Goal: Information Seeking & Learning: Check status

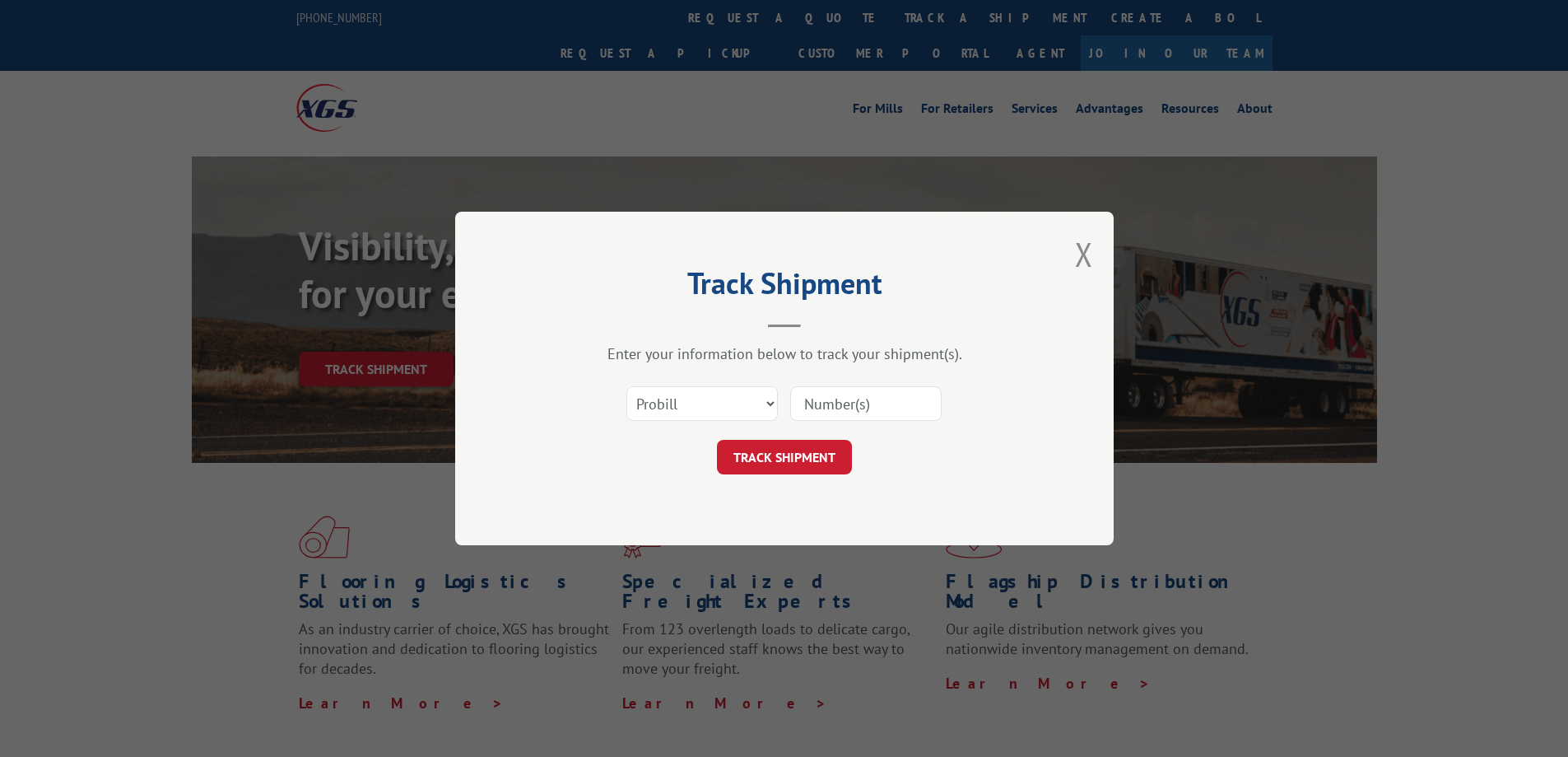
type input "14544078"
click button "TRACK SHIPMENT" at bounding box center [784, 457] width 135 height 35
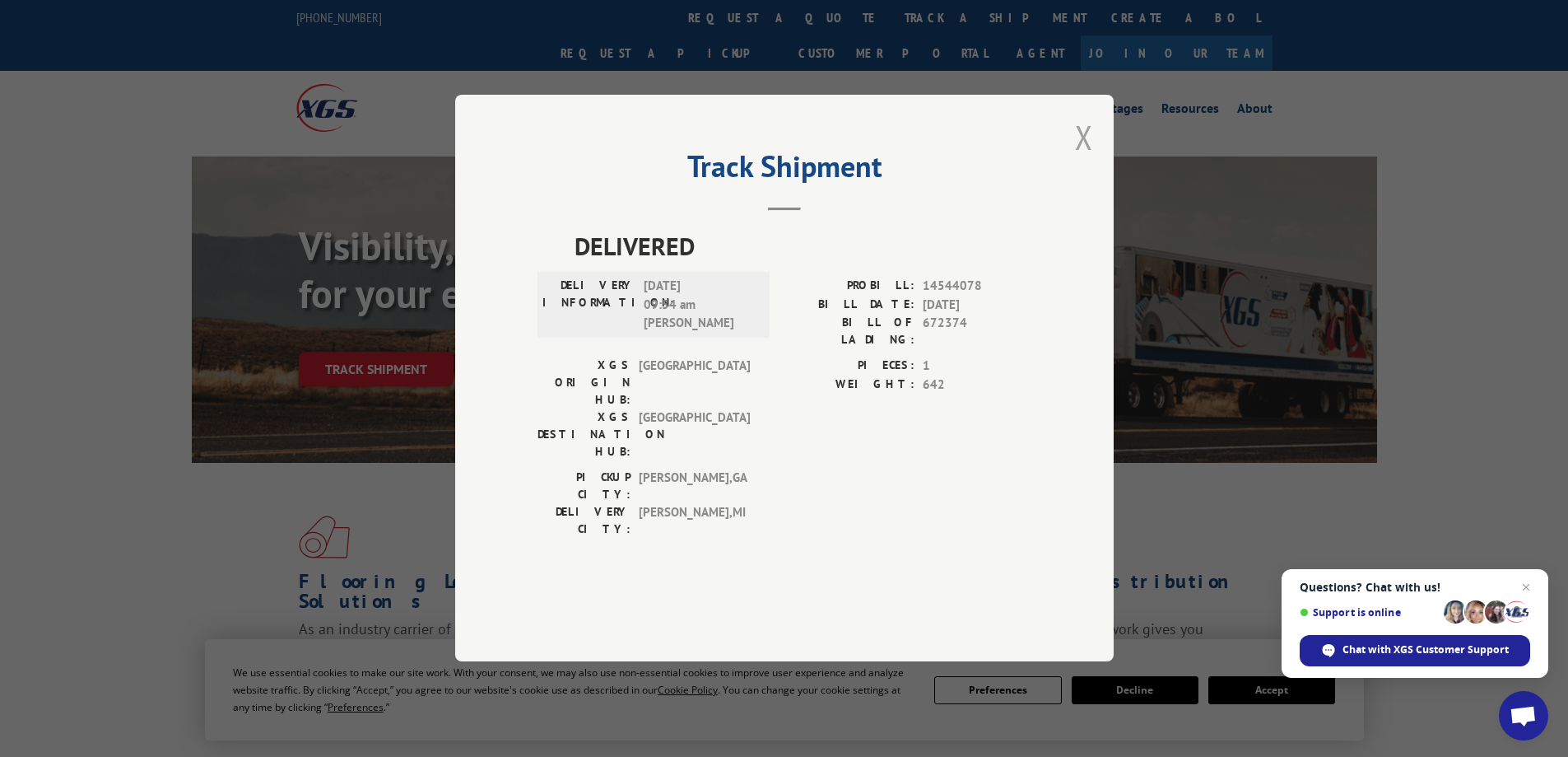
click at [1089, 159] on button "Close modal" at bounding box center [1084, 137] width 18 height 44
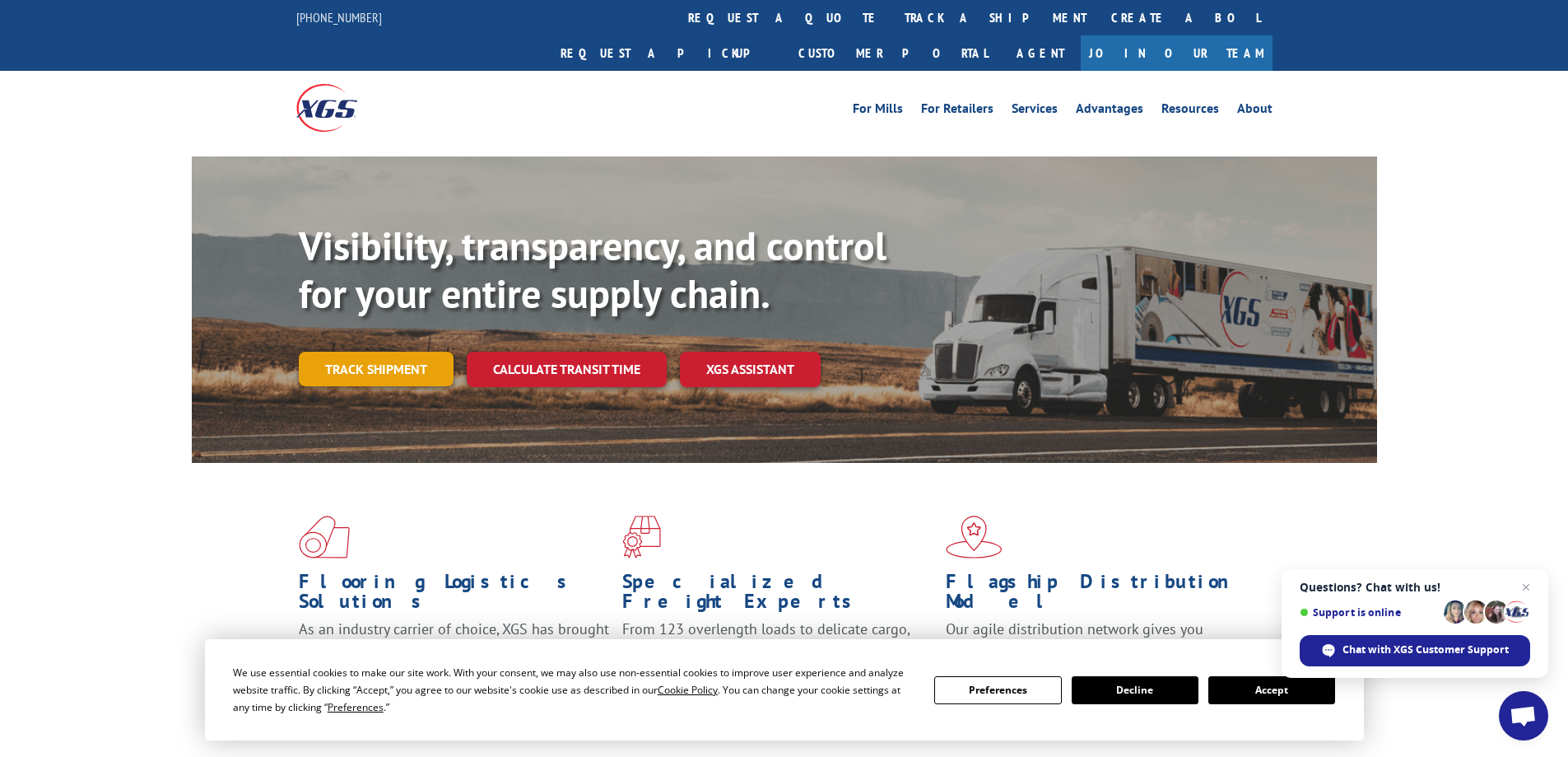
click at [418, 352] on link "Track shipment" at bounding box center [376, 369] width 154 height 35
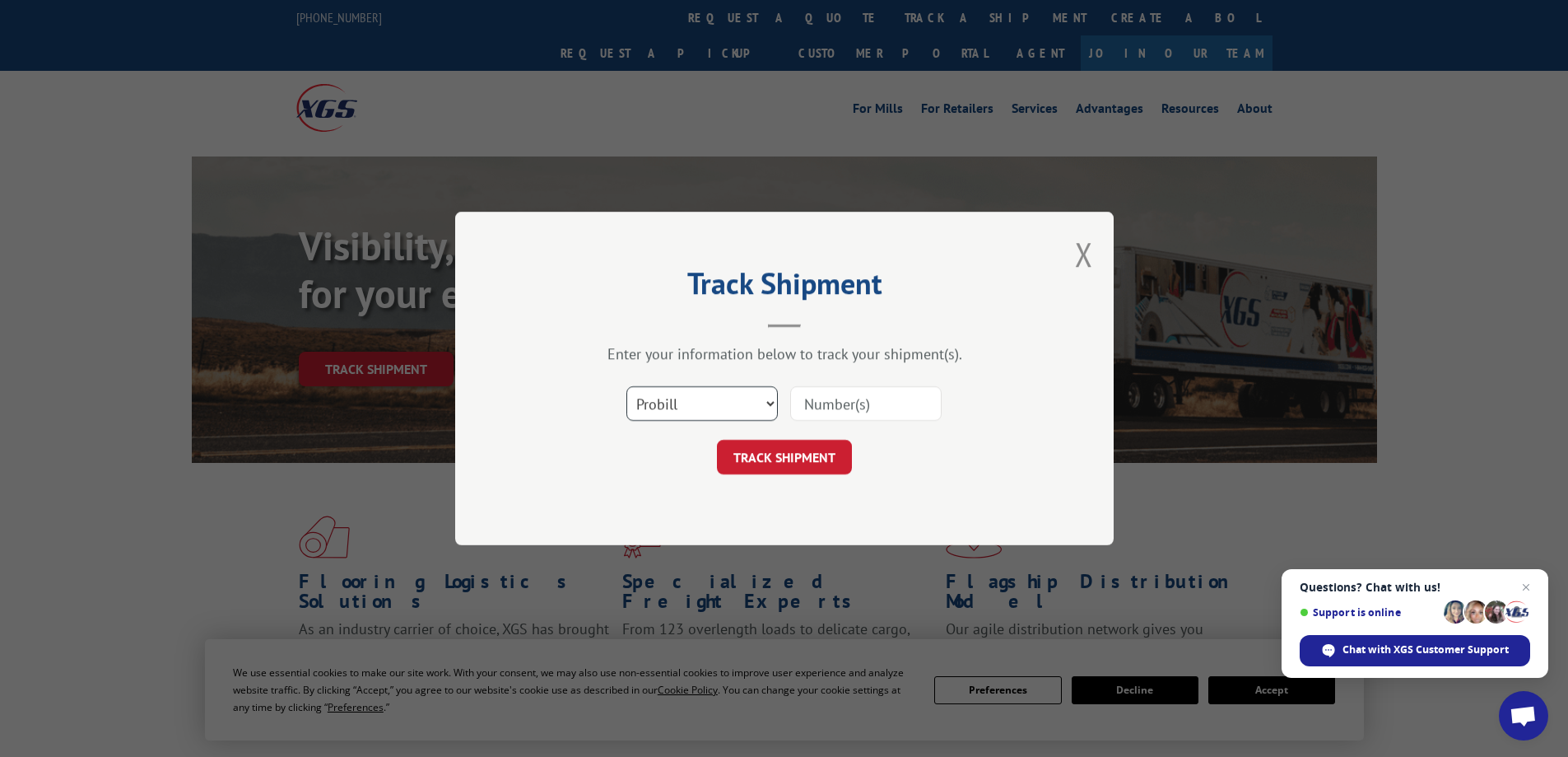
click at [685, 418] on select "Select category... Probill BOL PO" at bounding box center [701, 403] width 151 height 35
select select "bol"
click at [626, 386] on select "Select category... Probill BOL PO" at bounding box center [701, 403] width 151 height 35
click at [916, 402] on input at bounding box center [866, 403] width 151 height 35
paste input "14544078"
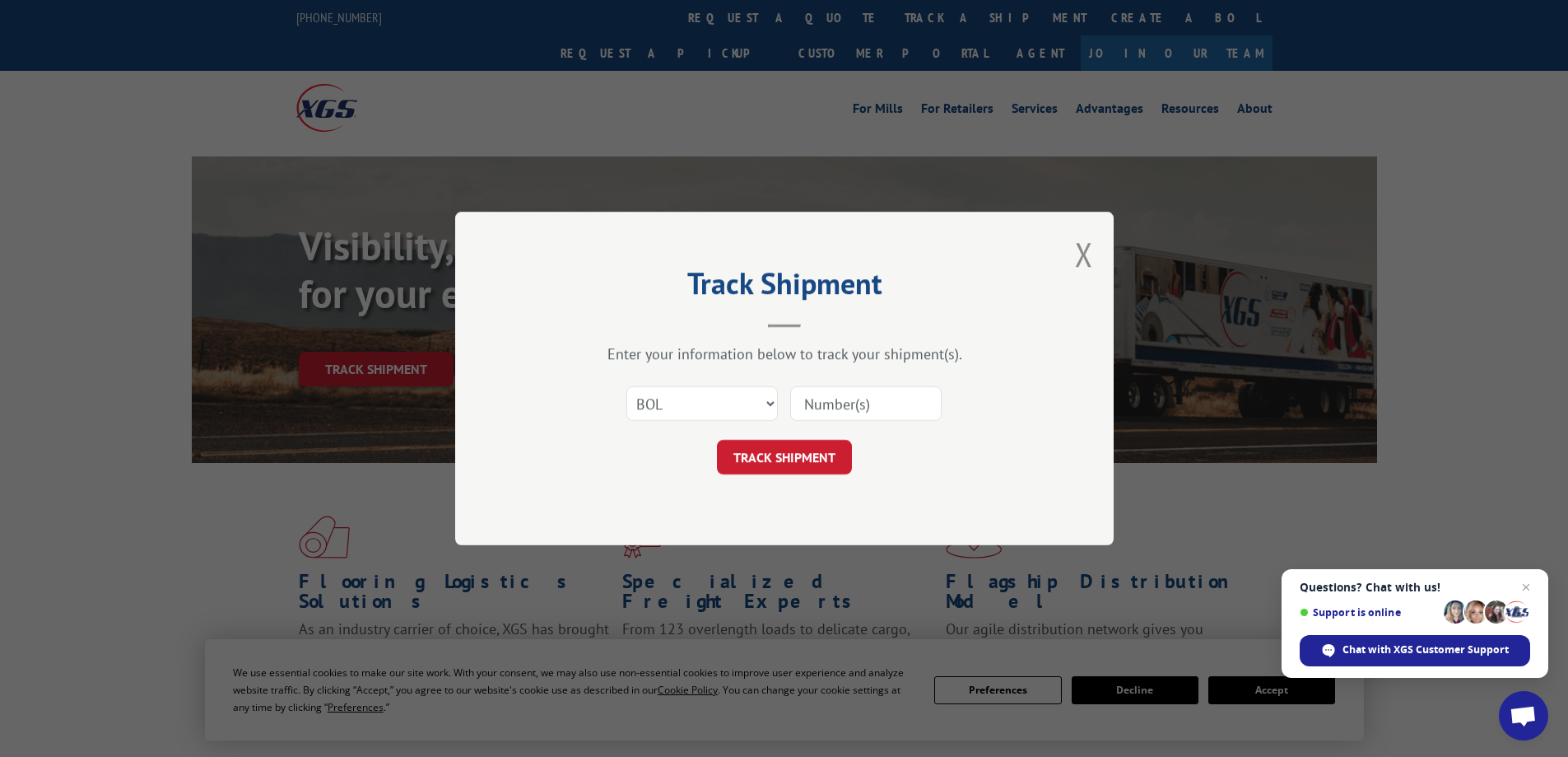
type input "14544078"
click button "TRACK SHIPMENT" at bounding box center [784, 457] width 135 height 35
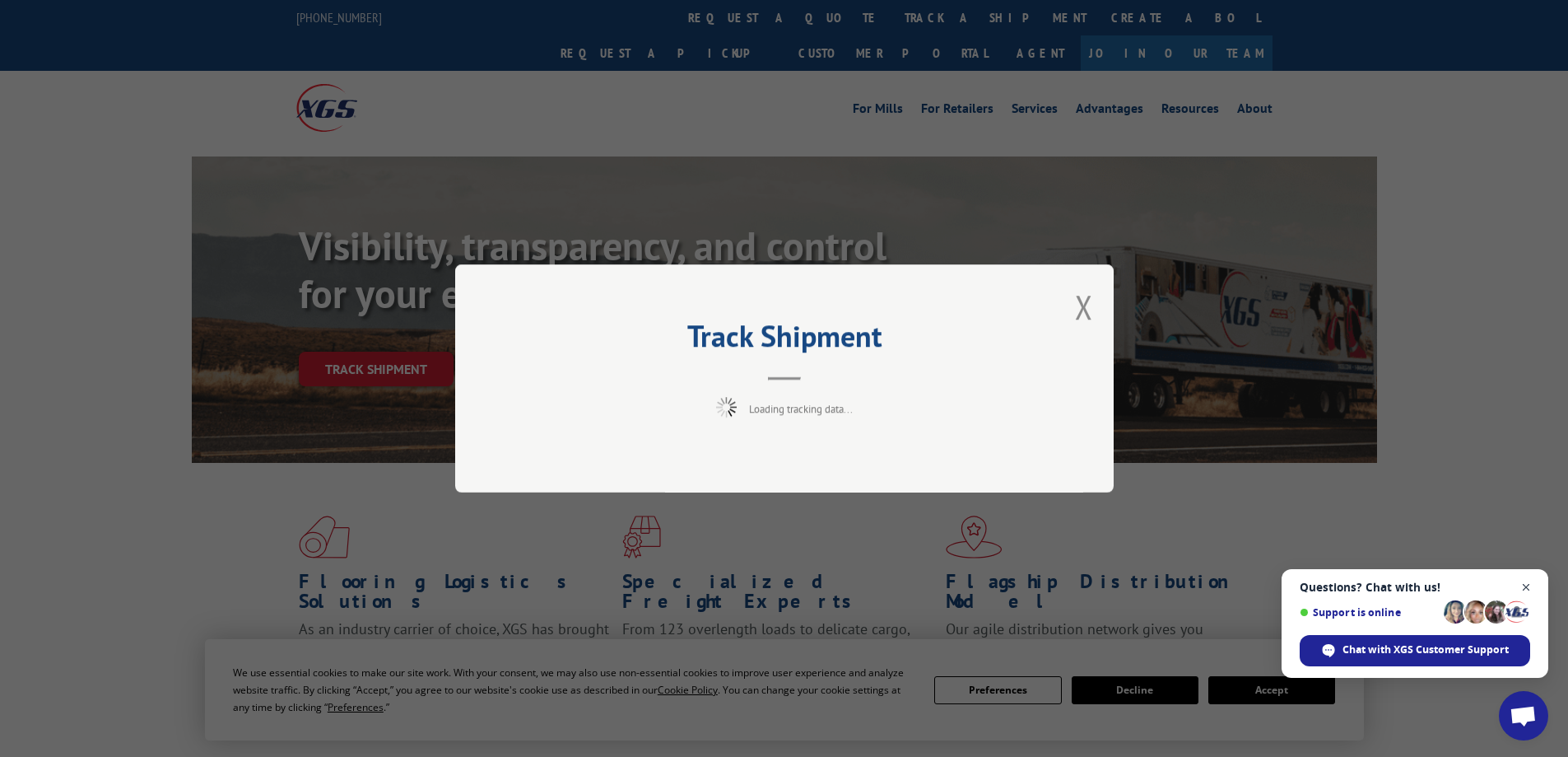
click at [1531, 588] on span "Open chat" at bounding box center [1527, 588] width 21 height 21
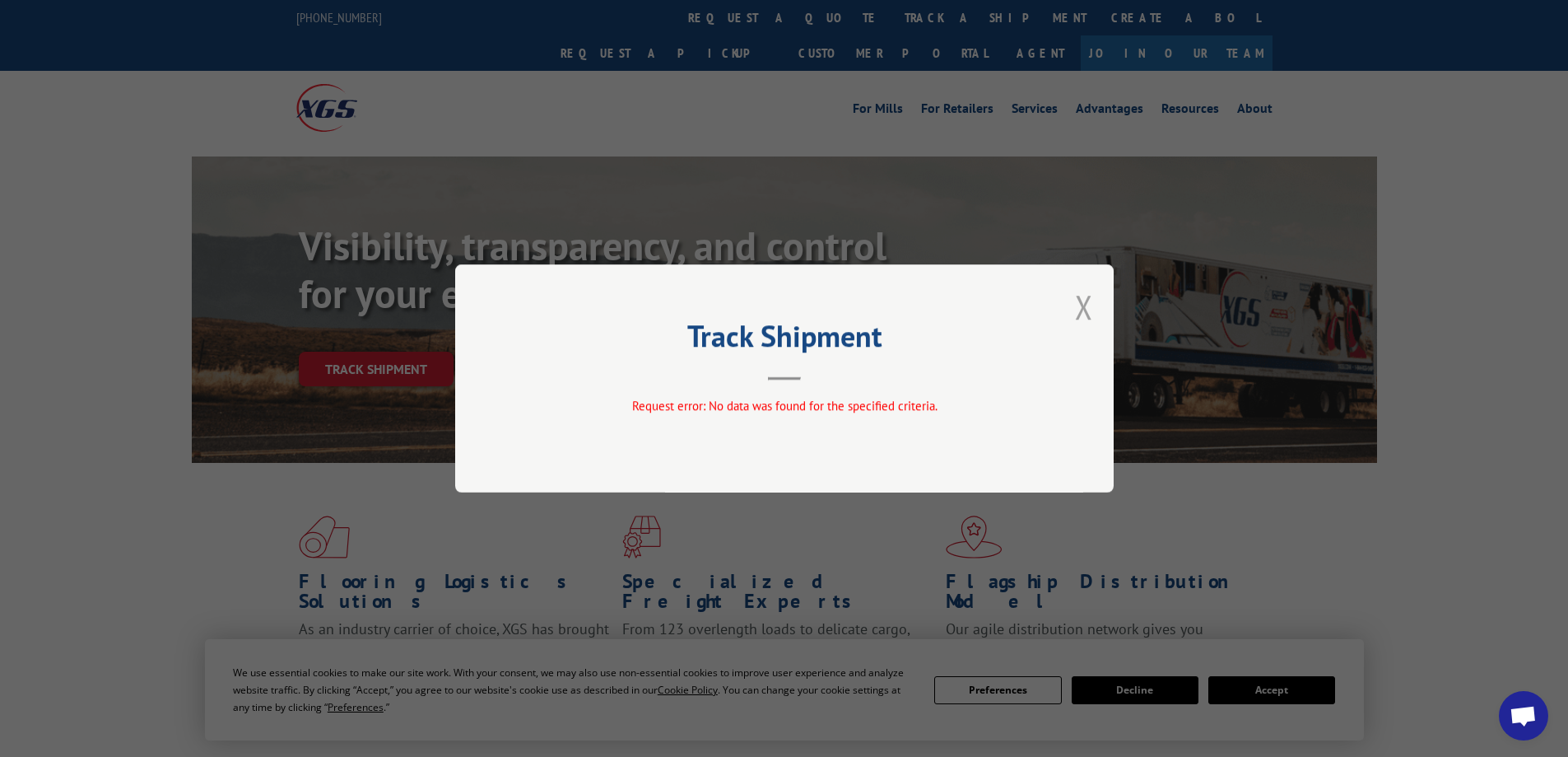
click at [1089, 312] on button "Close modal" at bounding box center [1084, 307] width 18 height 44
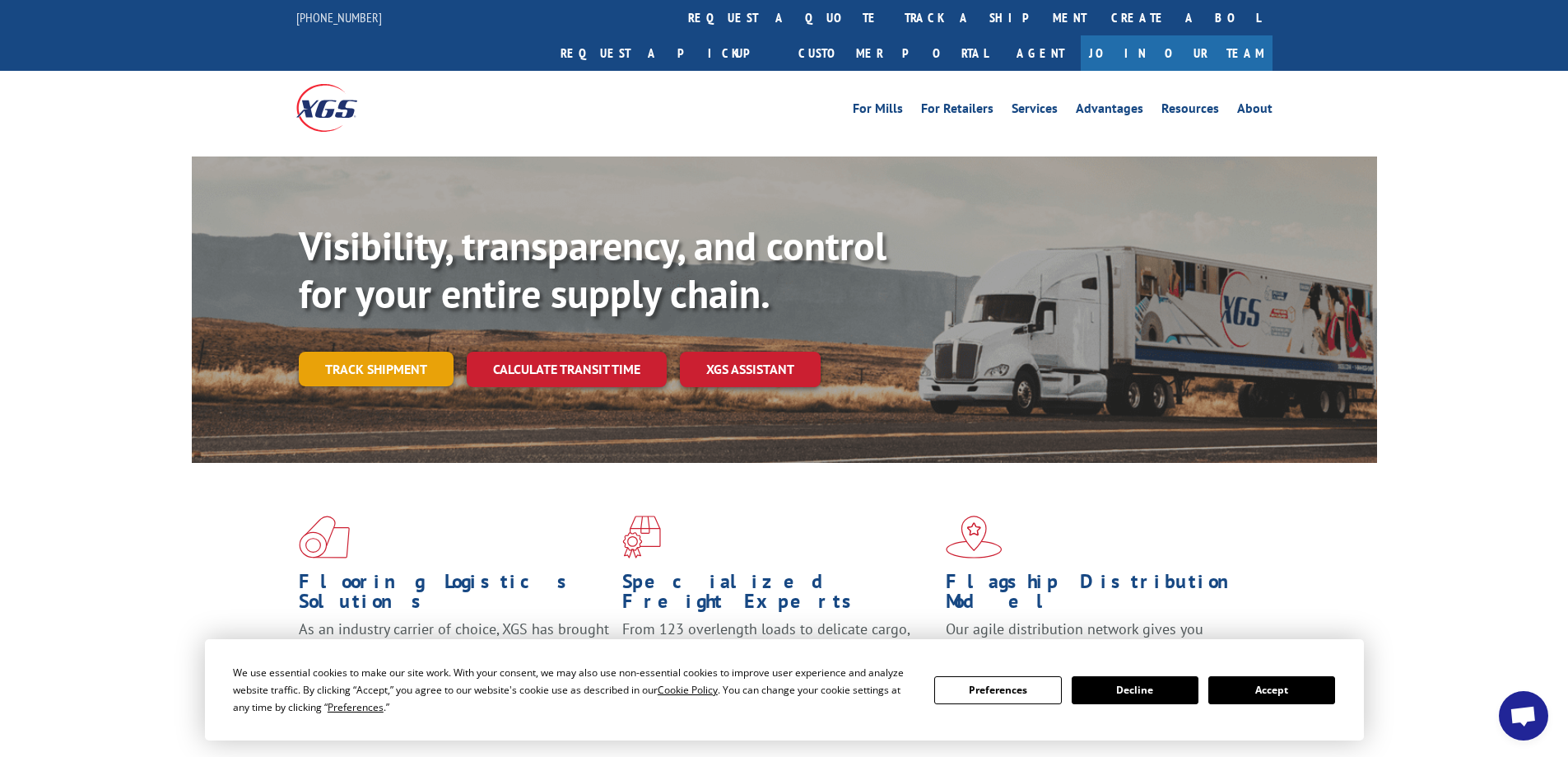
click at [359, 352] on link "Track shipment" at bounding box center [376, 369] width 154 height 35
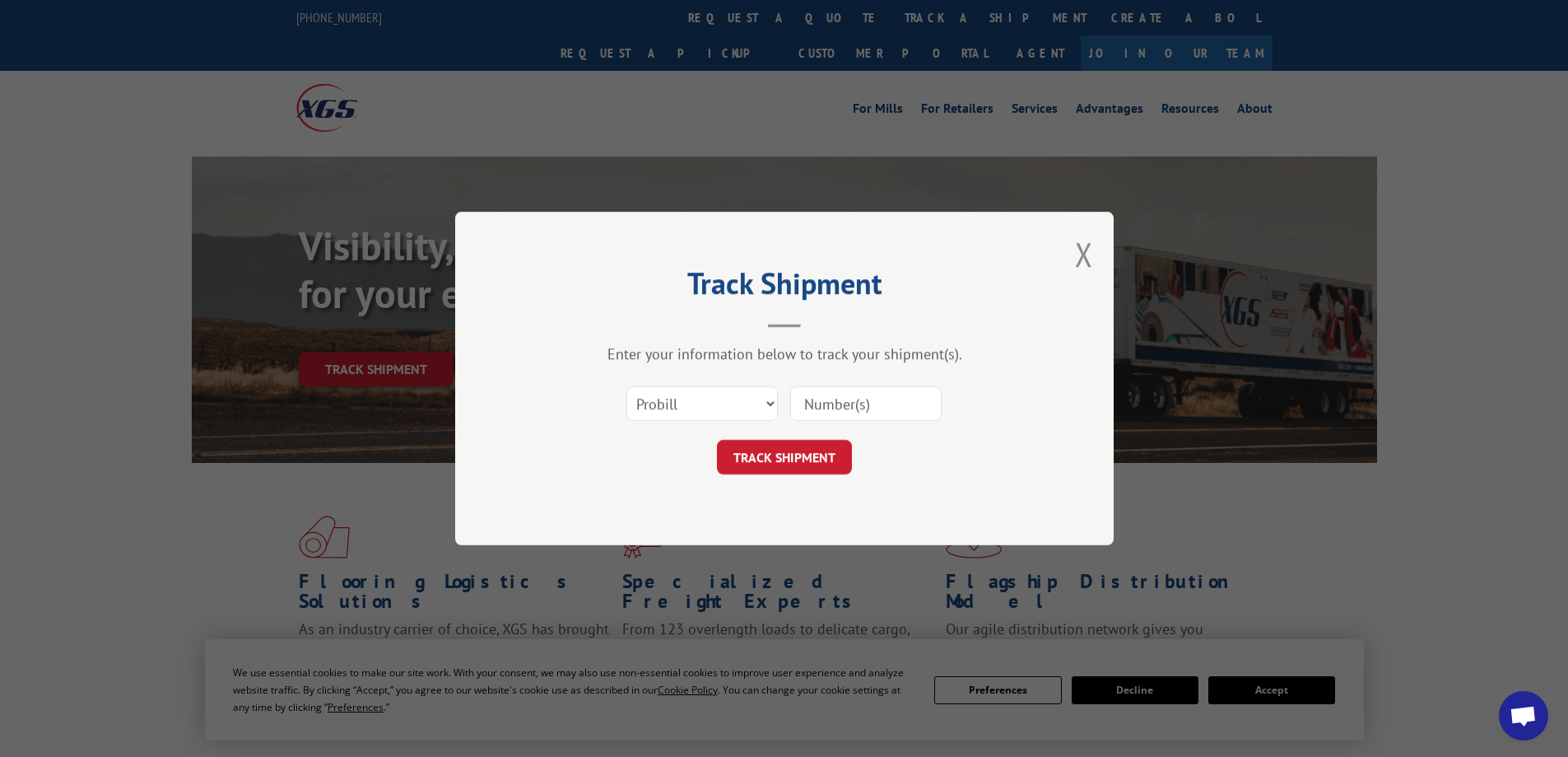
click at [844, 412] on input at bounding box center [866, 403] width 151 height 35
paste input "14544078"
type input "14544078"
click at [824, 457] on button "TRACK SHIPMENT" at bounding box center [784, 457] width 135 height 35
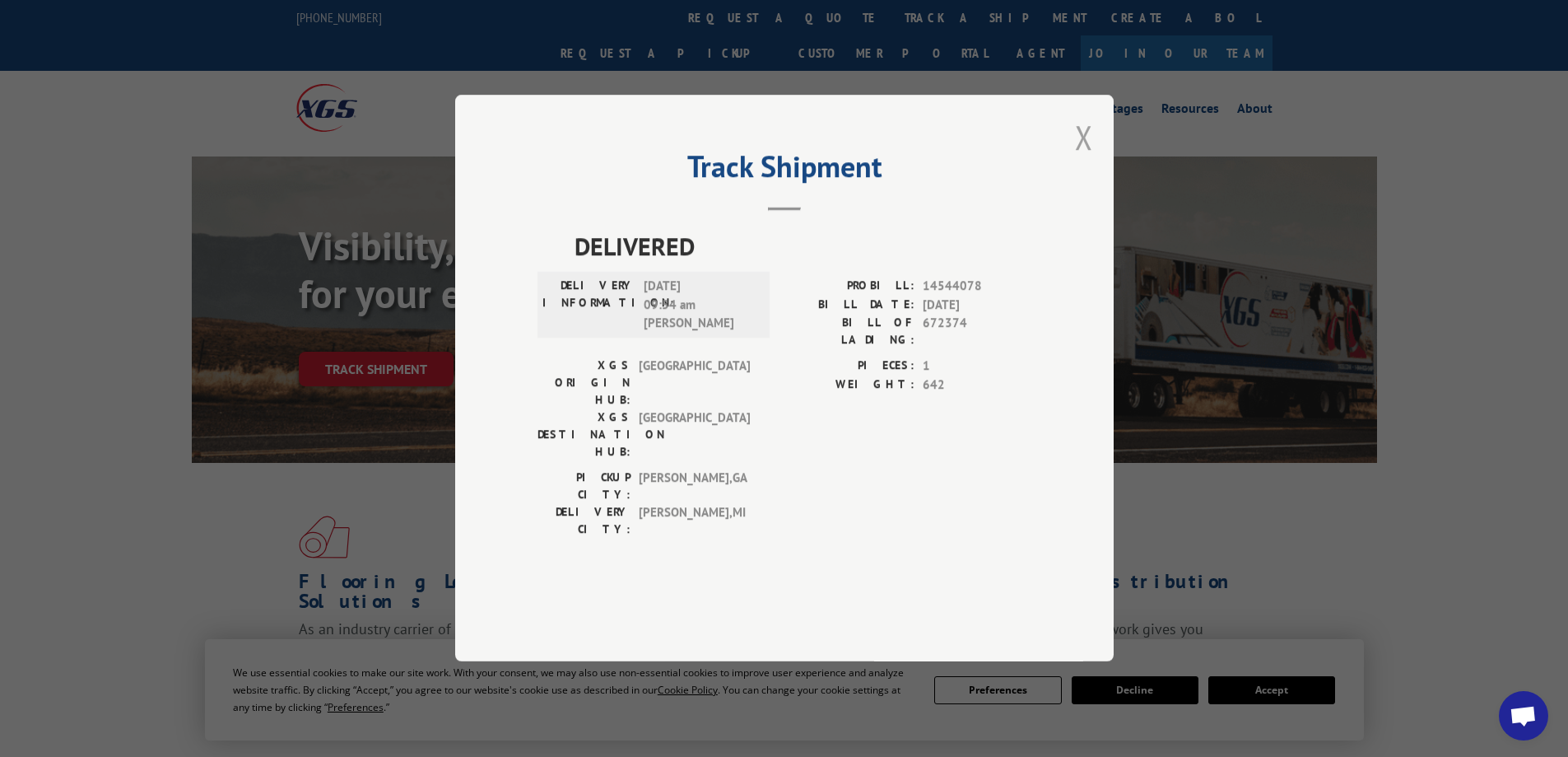
click at [1090, 159] on button "Close modal" at bounding box center [1084, 137] width 18 height 44
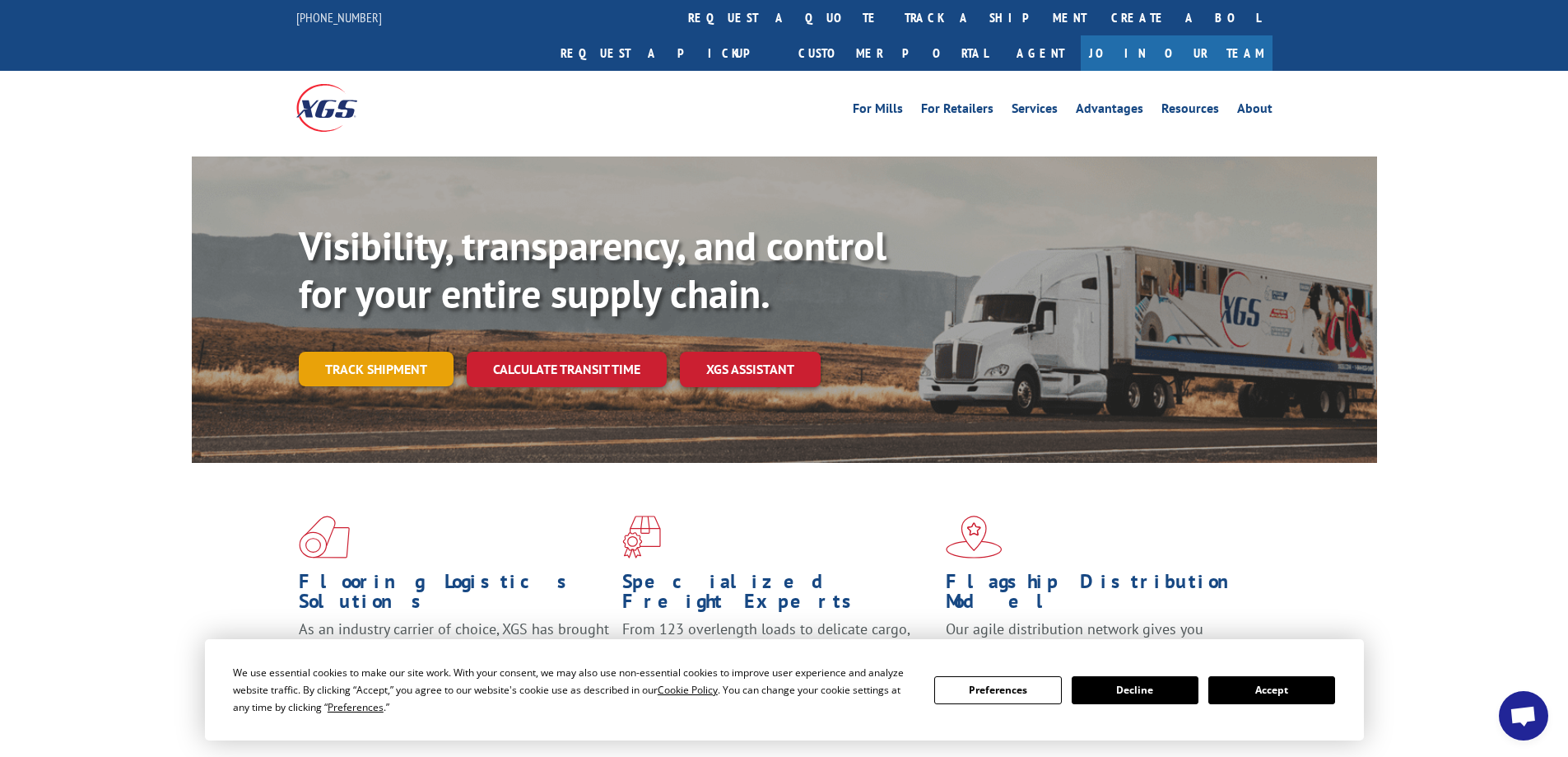
click at [398, 352] on link "Track shipment" at bounding box center [376, 369] width 154 height 35
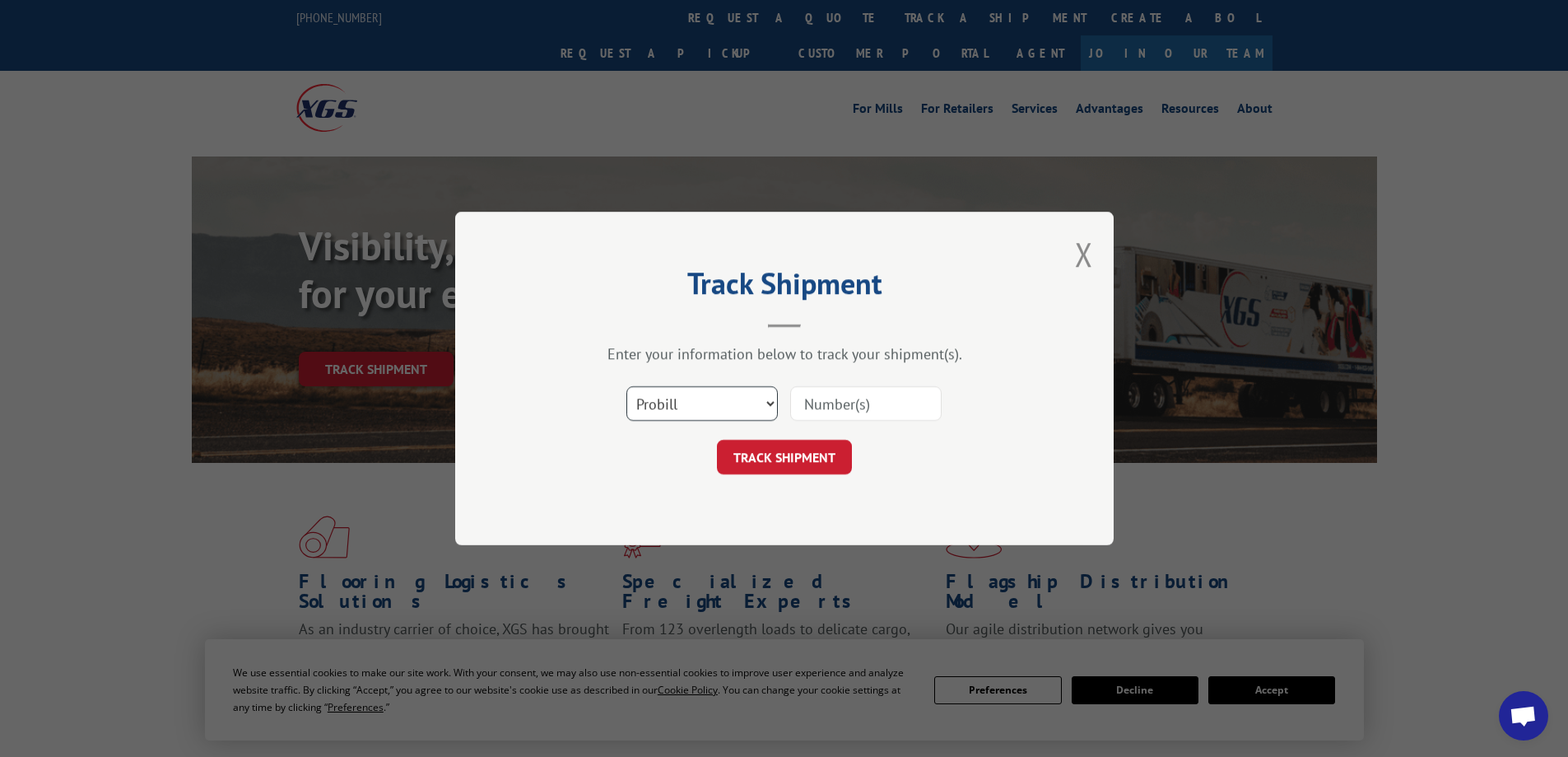
click at [681, 415] on select "Select category... Probill BOL PO" at bounding box center [701, 403] width 151 height 35
select select "po"
click at [626, 386] on select "Select category... Probill BOL PO" at bounding box center [701, 403] width 151 height 35
click at [850, 402] on input at bounding box center [866, 403] width 151 height 35
click at [717, 440] on button "TRACK SHIPMENT" at bounding box center [784, 457] width 135 height 35
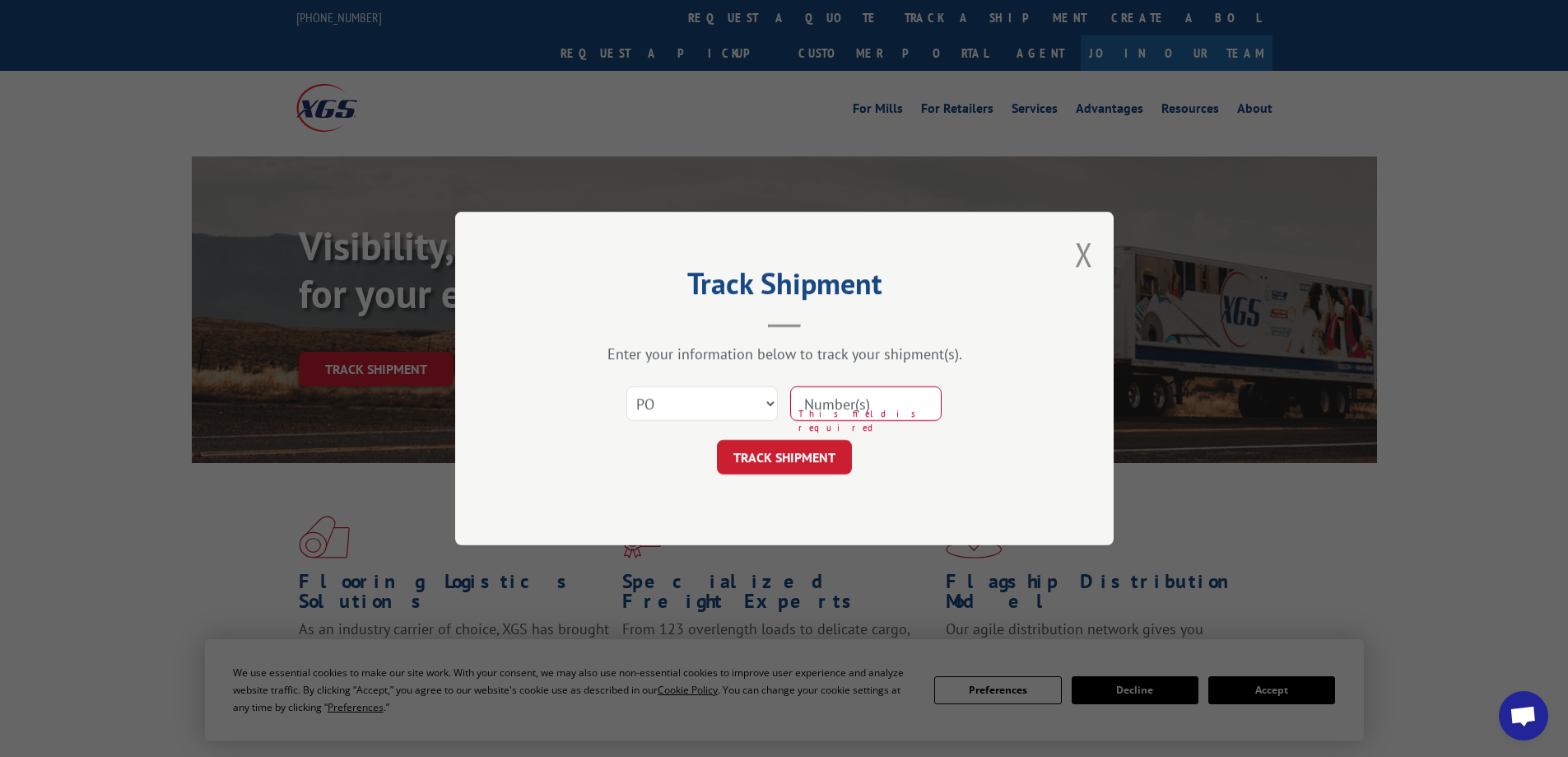
drag, startPoint x: 850, startPoint y: 402, endPoint x: 842, endPoint y: 398, distance: 8.9
paste input "5"
type input "5"
type input "14544078"
click at [785, 458] on button "TRACK SHIPMENT" at bounding box center [784, 457] width 135 height 35
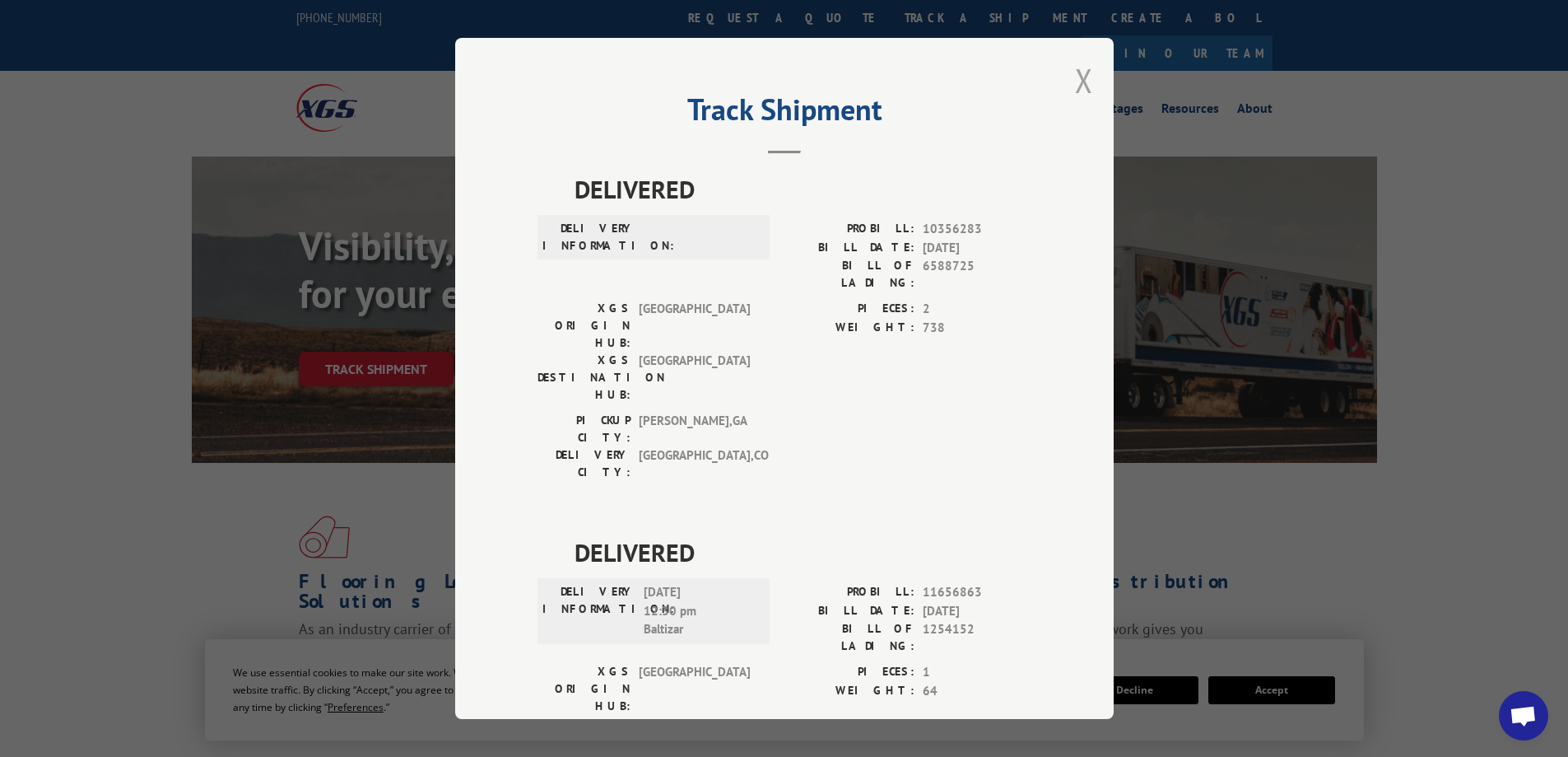
click at [1075, 84] on button "Close modal" at bounding box center [1084, 80] width 18 height 44
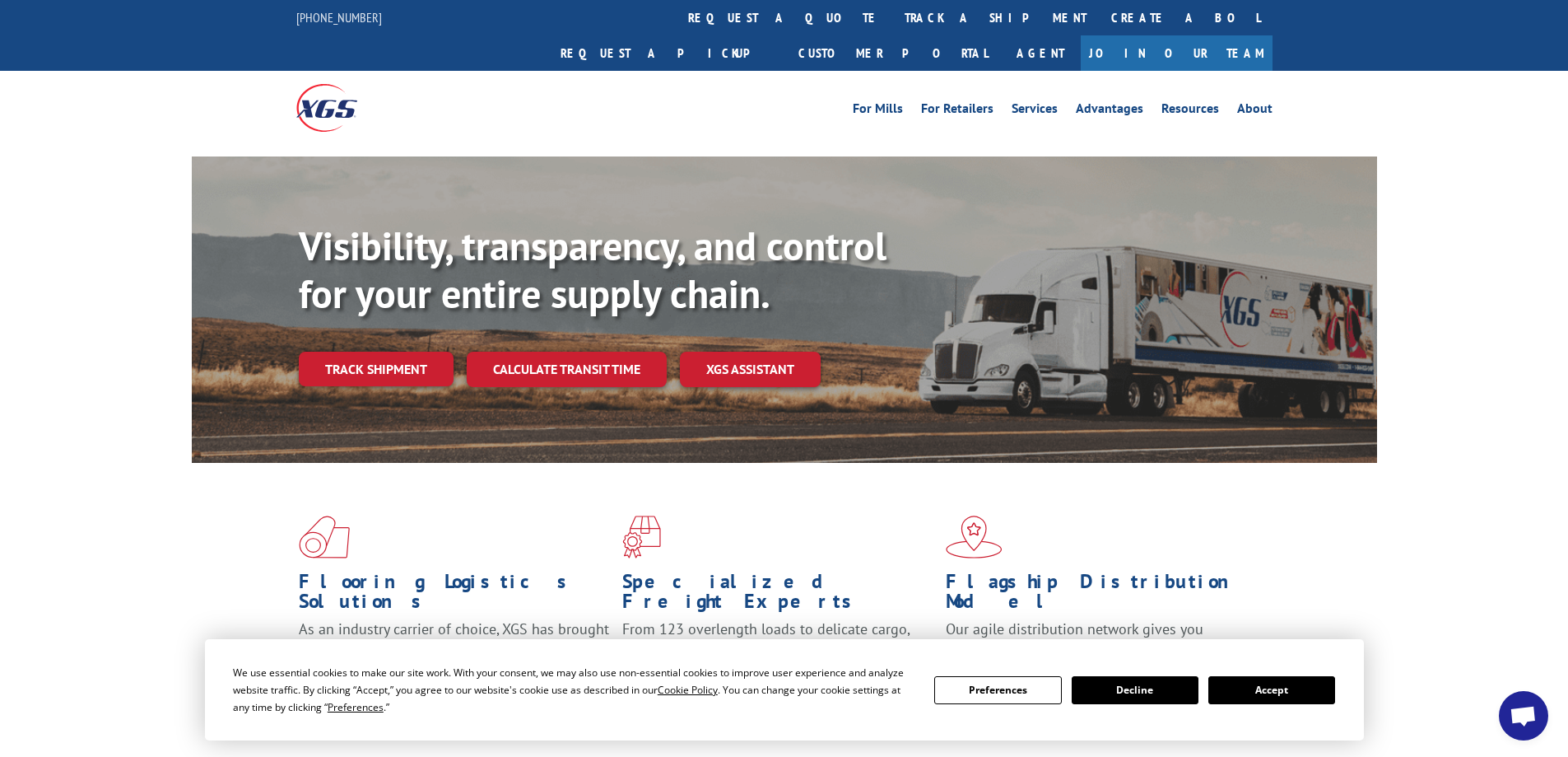
click at [1513, 494] on div "Flooring Logistics Solutions As an industry carrier of choice, XGS has brought …" at bounding box center [784, 628] width 1568 height 331
